Goal: Find specific page/section: Find specific page/section

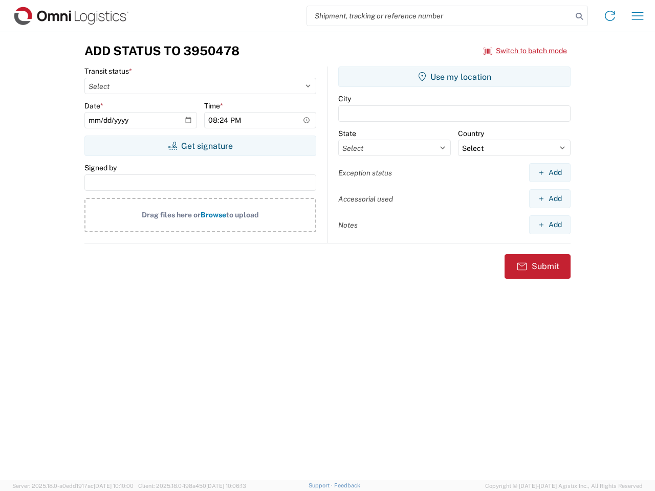
click at [440, 16] on input "search" at bounding box center [439, 15] width 265 height 19
click at [579, 16] on icon at bounding box center [579, 16] width 14 height 14
click at [610, 16] on icon at bounding box center [610, 16] width 16 height 16
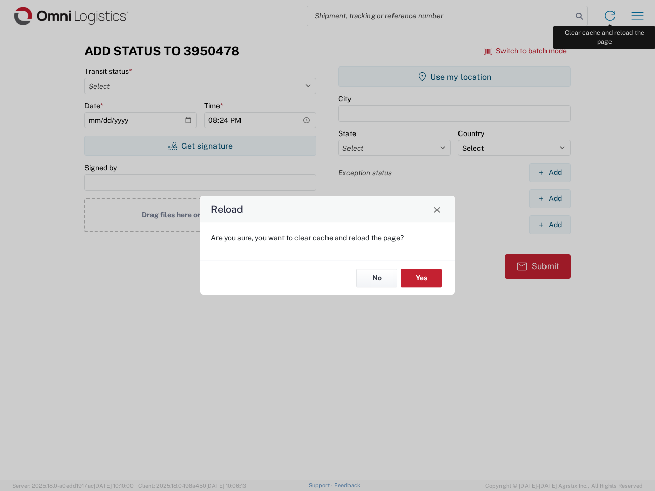
click at [638, 16] on div "Reload Are you sure, you want to clear cache and reload the page? No Yes" at bounding box center [327, 245] width 655 height 491
click at [526, 51] on div "Reload Are you sure, you want to clear cache and reload the page? No Yes" at bounding box center [327, 245] width 655 height 491
click at [200, 146] on div "Reload Are you sure, you want to clear cache and reload the page? No Yes" at bounding box center [327, 245] width 655 height 491
click at [454, 77] on div "Reload Are you sure, you want to clear cache and reload the page? No Yes" at bounding box center [327, 245] width 655 height 491
click at [550, 172] on div "Reload Are you sure, you want to clear cache and reload the page? No Yes" at bounding box center [327, 245] width 655 height 491
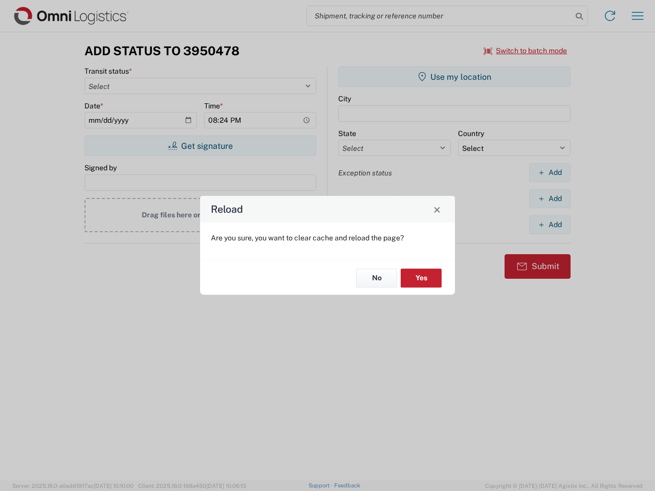
click at [550, 199] on div "Reload Are you sure, you want to clear cache and reload the page? No Yes" at bounding box center [327, 245] width 655 height 491
click at [550, 225] on div "Reload Are you sure, you want to clear cache and reload the page? No Yes" at bounding box center [327, 245] width 655 height 491
